Goal: Task Accomplishment & Management: Complete application form

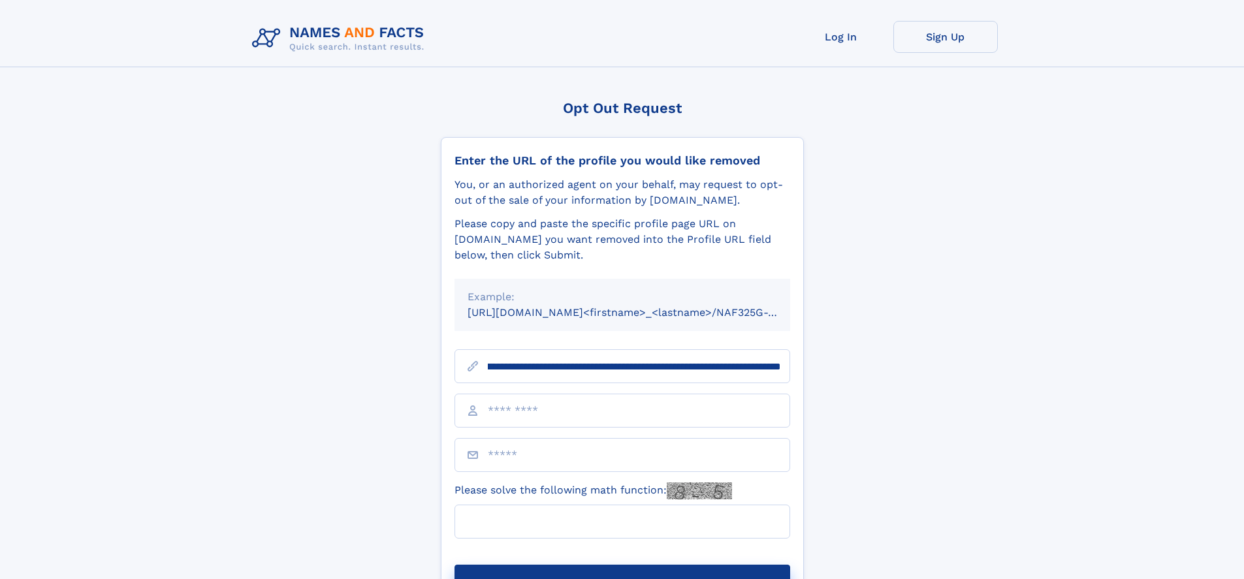
scroll to position [0, 137]
type input "**********"
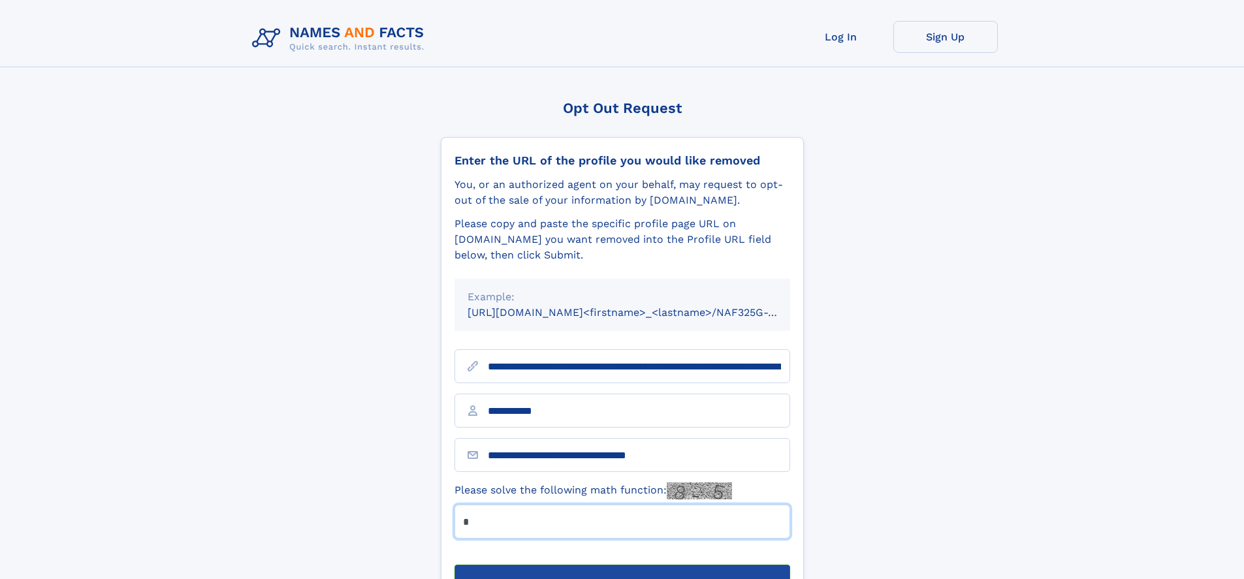
type input "*"
click at [622, 565] on button "Submit Opt Out Request" at bounding box center [623, 586] width 336 height 42
